Goal: Transaction & Acquisition: Purchase product/service

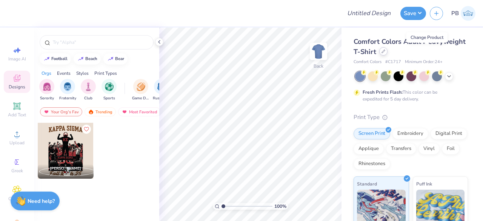
click at [386, 49] on icon at bounding box center [384, 51] width 4 height 4
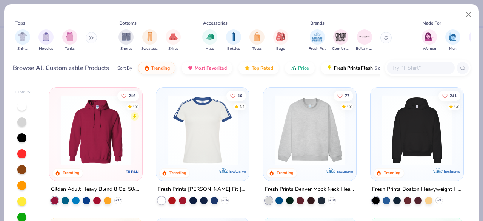
click at [406, 67] on input "text" at bounding box center [421, 67] width 58 height 9
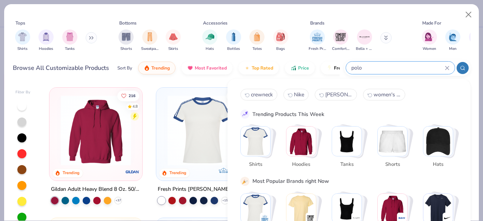
type input "polo"
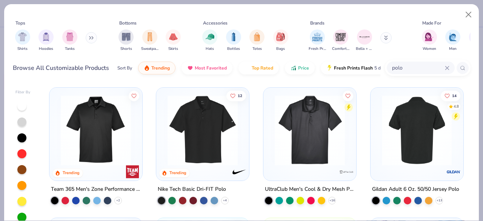
click at [409, 145] on div at bounding box center [417, 130] width 233 height 70
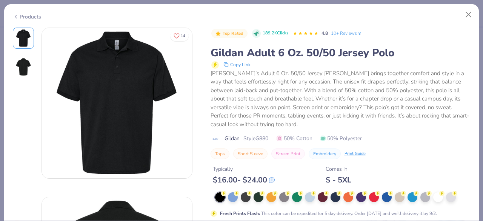
click at [235, 64] on button "Copy Link" at bounding box center [237, 64] width 32 height 9
